Goal: Browse casually: Explore the website without a specific task or goal

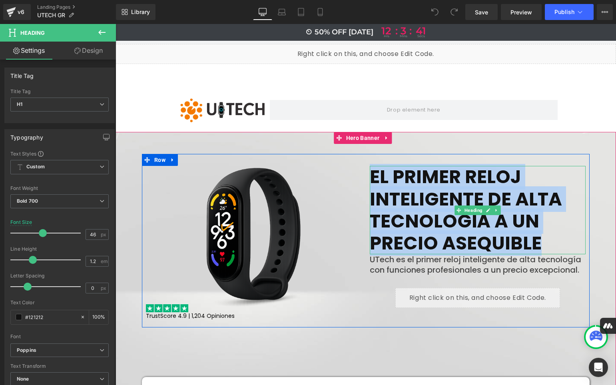
drag, startPoint x: 538, startPoint y: 241, endPoint x: 370, endPoint y: 173, distance: 180.3
click at [370, 173] on h1 "EL PRIMER RELOJ INTELIGENTE DE ALTA TECNOLOGÍA A UN PRECIO ASEQUIBLE" at bounding box center [478, 210] width 216 height 88
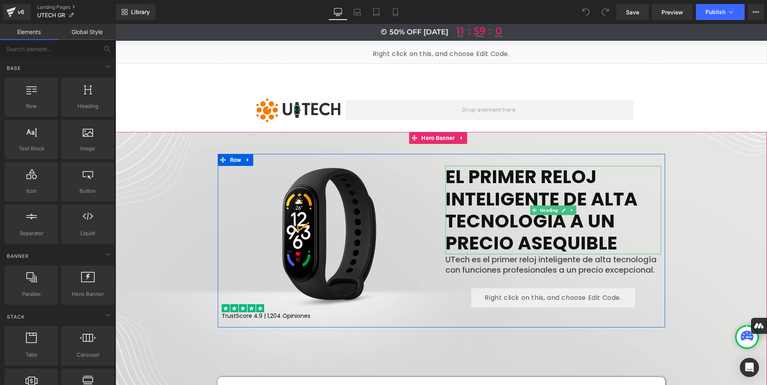
click at [577, 205] on h1 "EL PRIMER RELOJ INTELIGENTE DE ALTA TECNOLOGÍA A UN PRECIO ASEQUIBLE" at bounding box center [554, 210] width 216 height 88
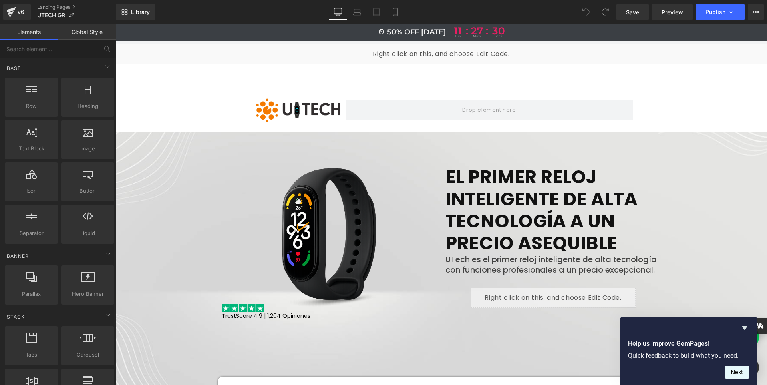
click at [615, 371] on button "Next" at bounding box center [737, 372] width 25 height 13
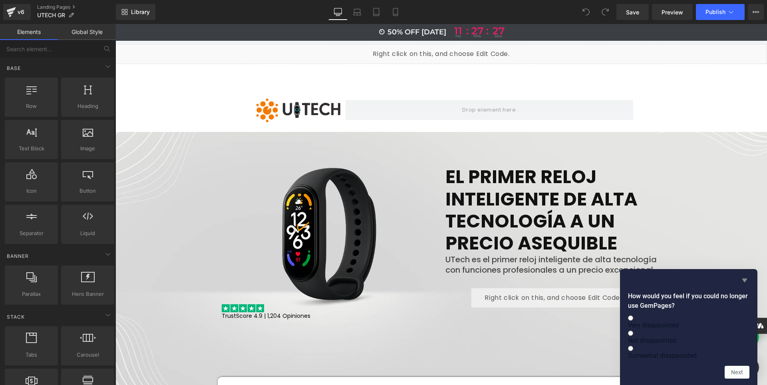
click at [615, 279] on icon "Hide survey" at bounding box center [745, 281] width 5 height 4
